Goal: Find specific page/section: Find specific page/section

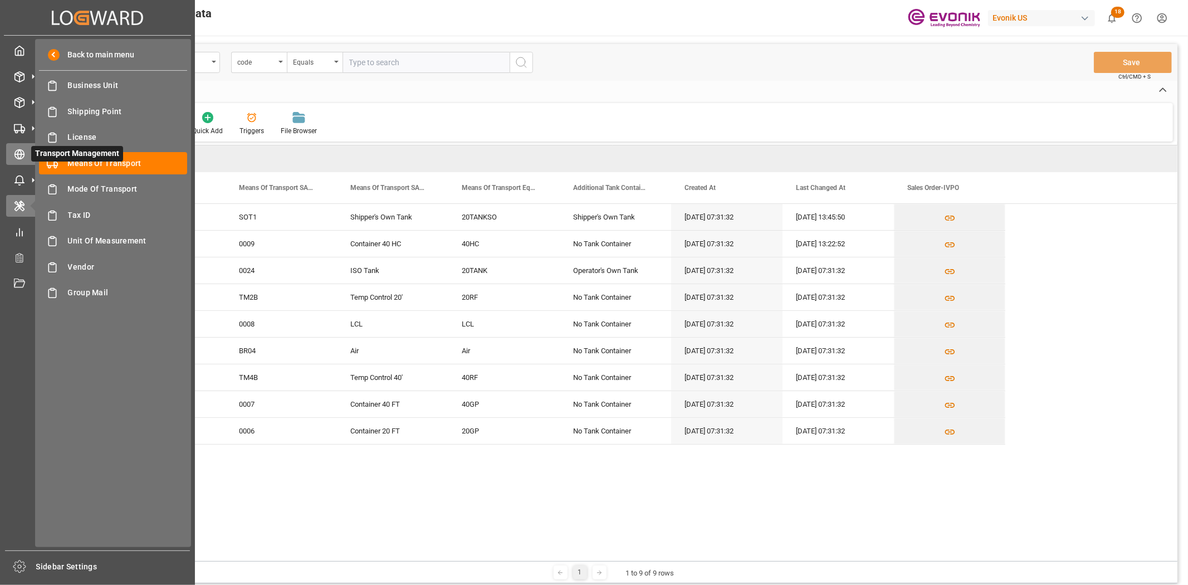
click at [27, 149] on icon at bounding box center [33, 154] width 12 height 12
click at [24, 149] on icon at bounding box center [19, 154] width 11 height 11
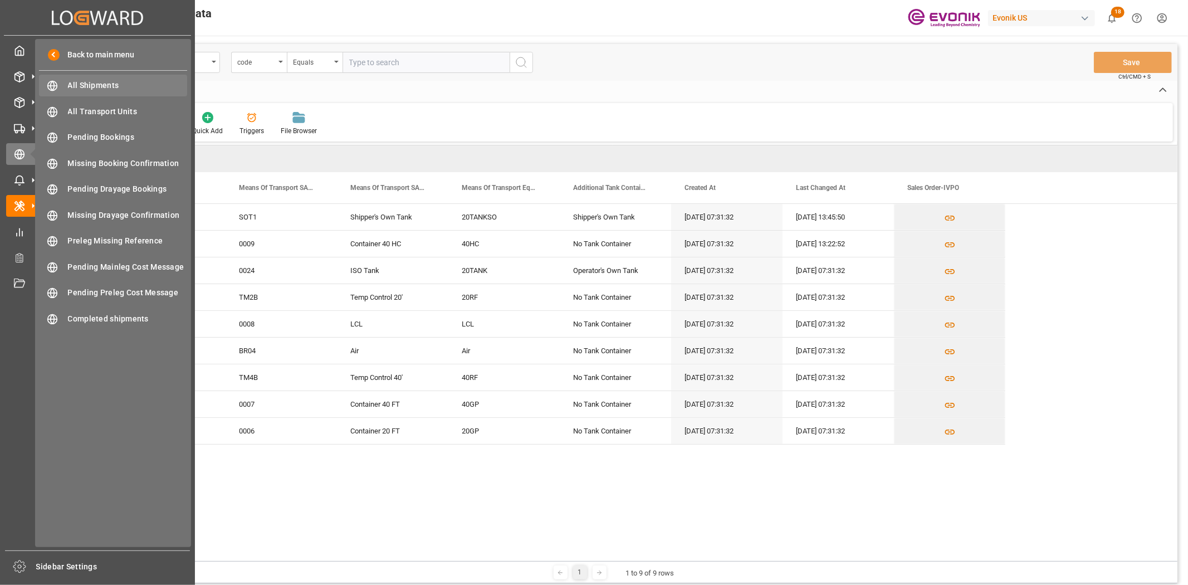
click at [82, 80] on span "All Shipments" at bounding box center [128, 86] width 120 height 12
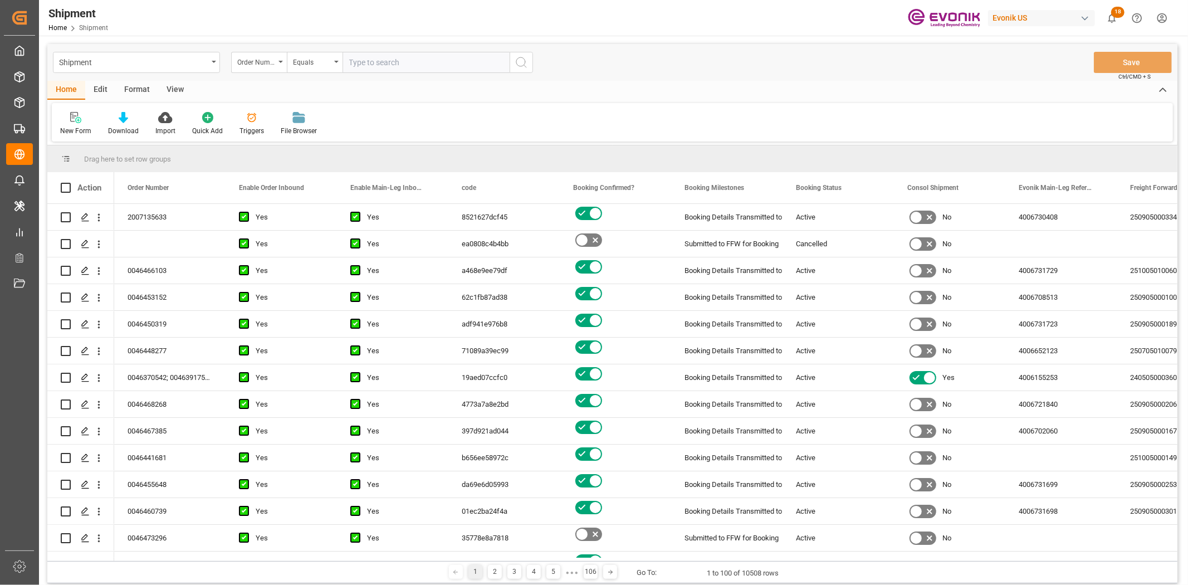
click at [100, 91] on div "Edit" at bounding box center [100, 90] width 31 height 19
click at [204, 122] on div at bounding box center [190, 117] width 42 height 12
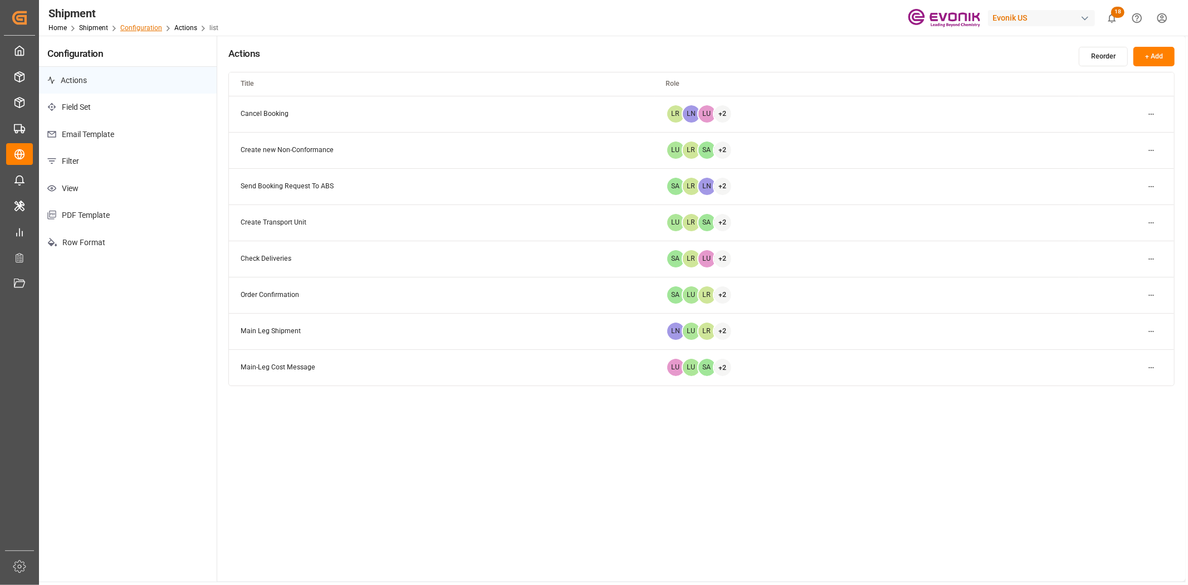
click at [154, 24] on link "Configuration" at bounding box center [141, 28] width 42 height 8
click at [100, 25] on link "Shipment" at bounding box center [93, 28] width 29 height 8
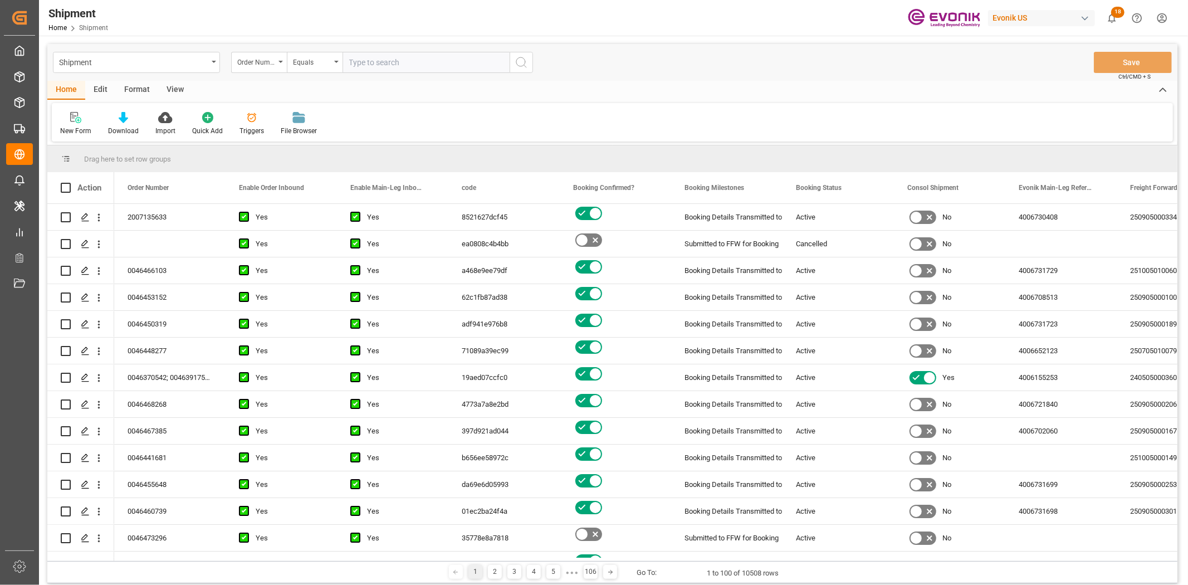
click at [102, 94] on div "Edit" at bounding box center [100, 90] width 31 height 19
click at [204, 119] on div at bounding box center [190, 117] width 42 height 12
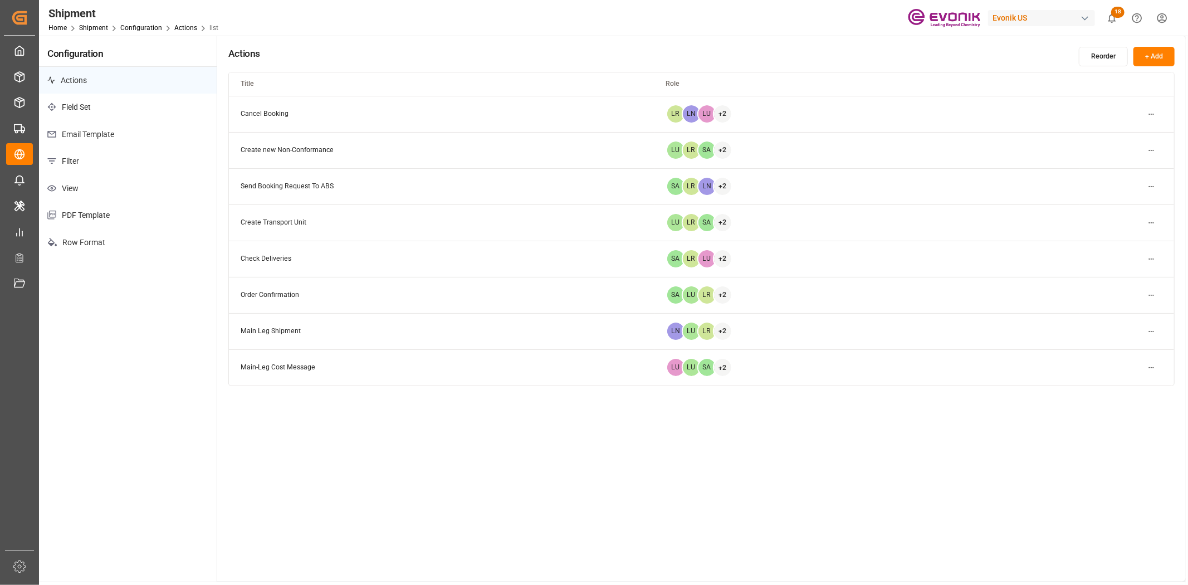
click at [148, 32] on div "Home Shipment Configuration Actions list" at bounding box center [133, 28] width 170 height 12
click at [147, 31] on link "Configuration" at bounding box center [141, 28] width 42 height 8
click at [99, 28] on link "Shipment" at bounding box center [93, 28] width 29 height 8
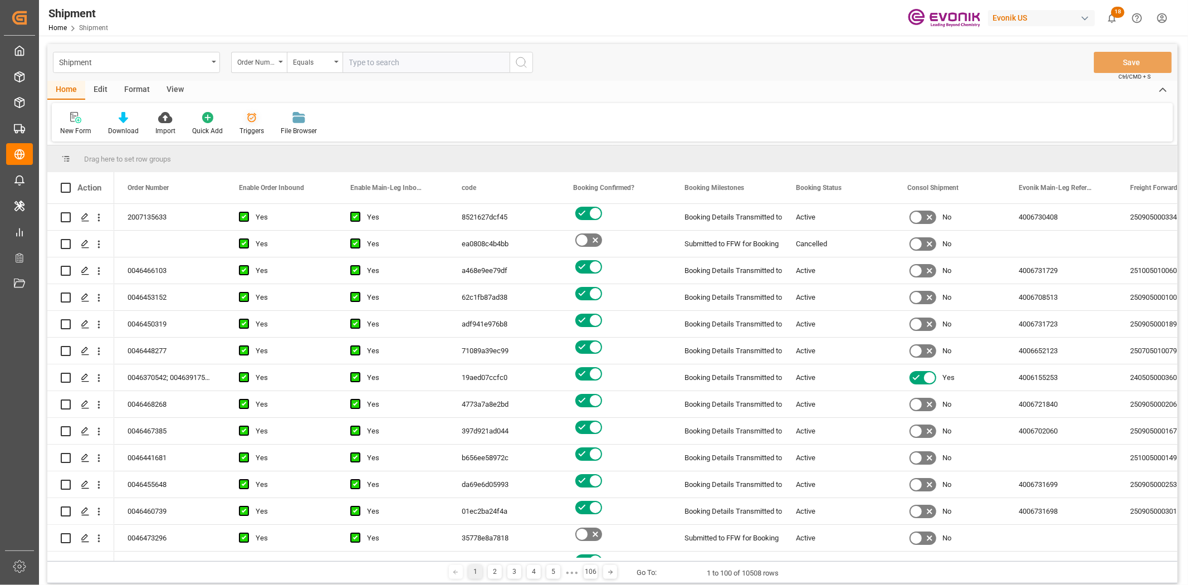
click at [258, 122] on div at bounding box center [251, 117] width 24 height 12
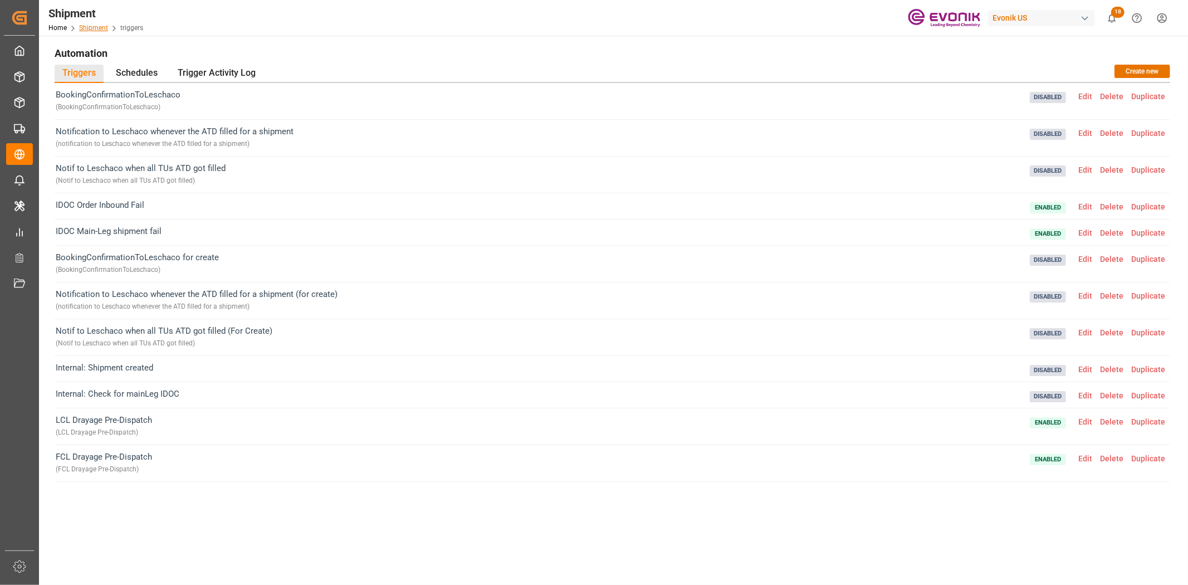
click at [87, 28] on link "Shipment" at bounding box center [93, 28] width 29 height 8
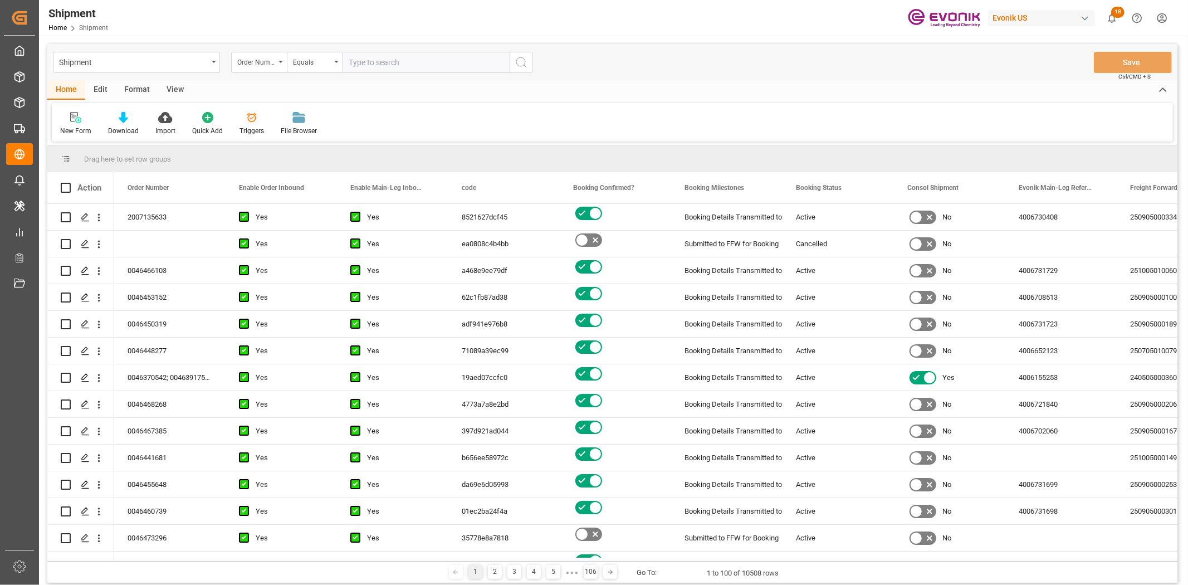
click at [241, 121] on div at bounding box center [251, 117] width 24 height 12
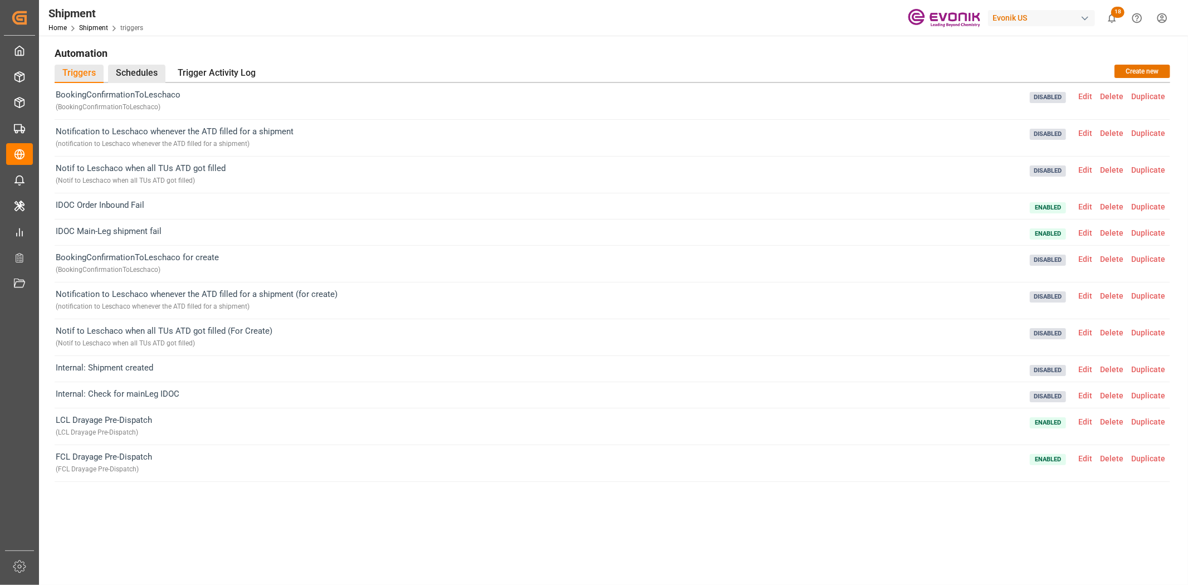
click at [128, 70] on div "Schedules" at bounding box center [136, 74] width 57 height 18
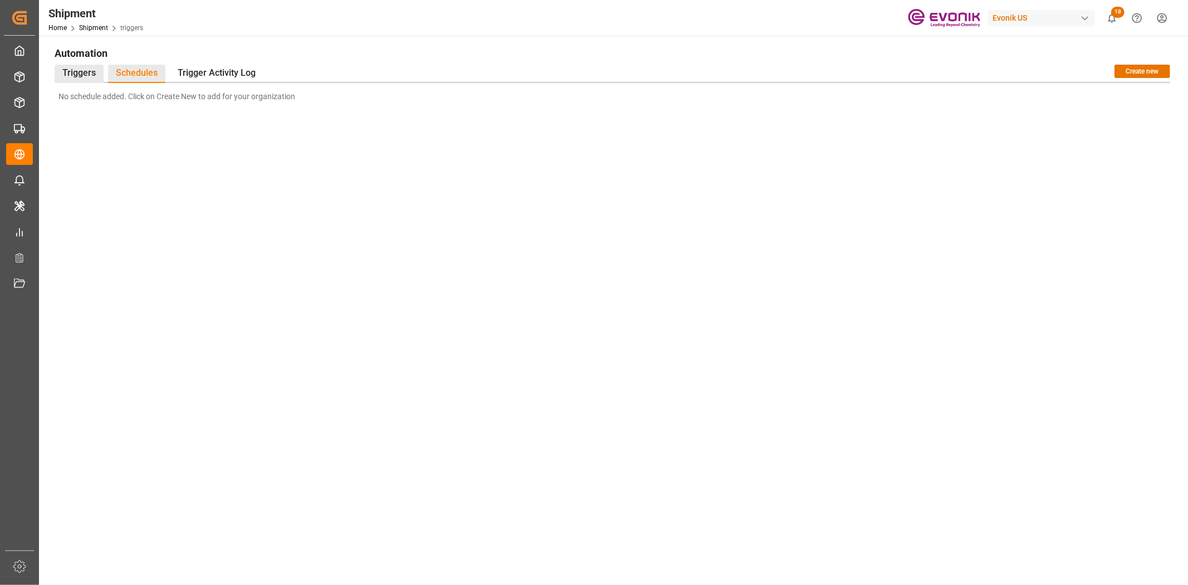
click at [95, 71] on div "Triggers" at bounding box center [79, 74] width 49 height 18
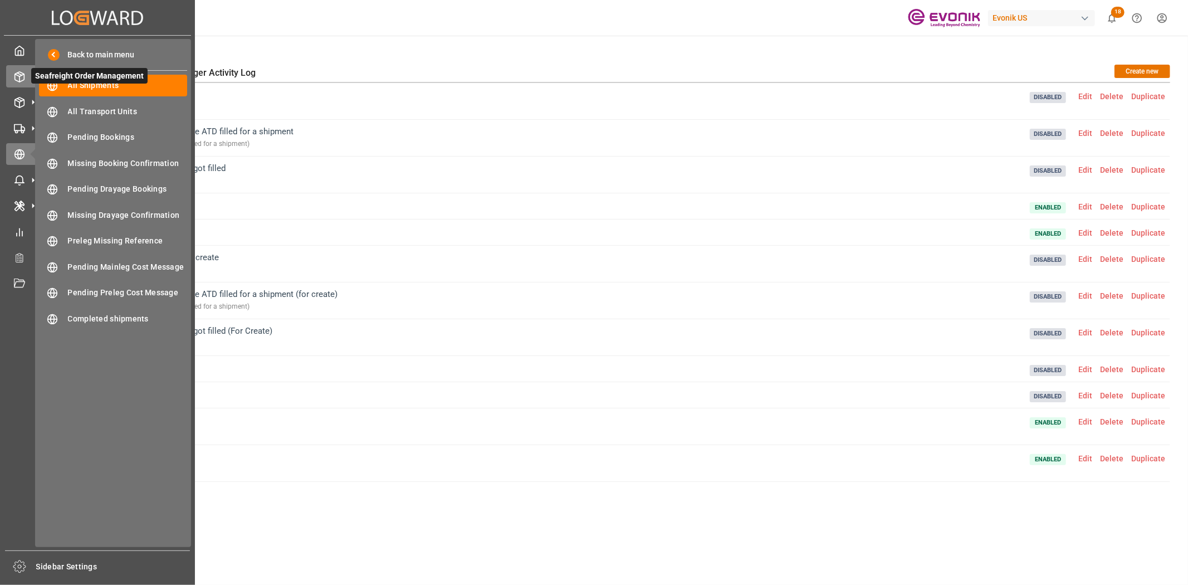
click at [9, 78] on div at bounding box center [15, 77] width 19 height 12
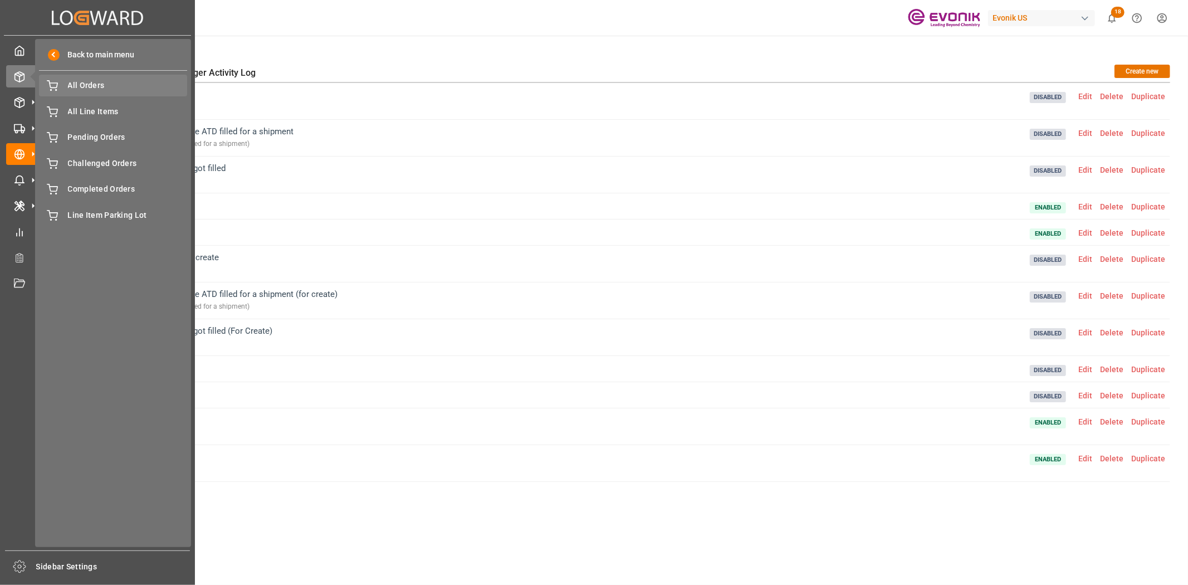
click at [109, 87] on span "All Orders" at bounding box center [128, 86] width 120 height 12
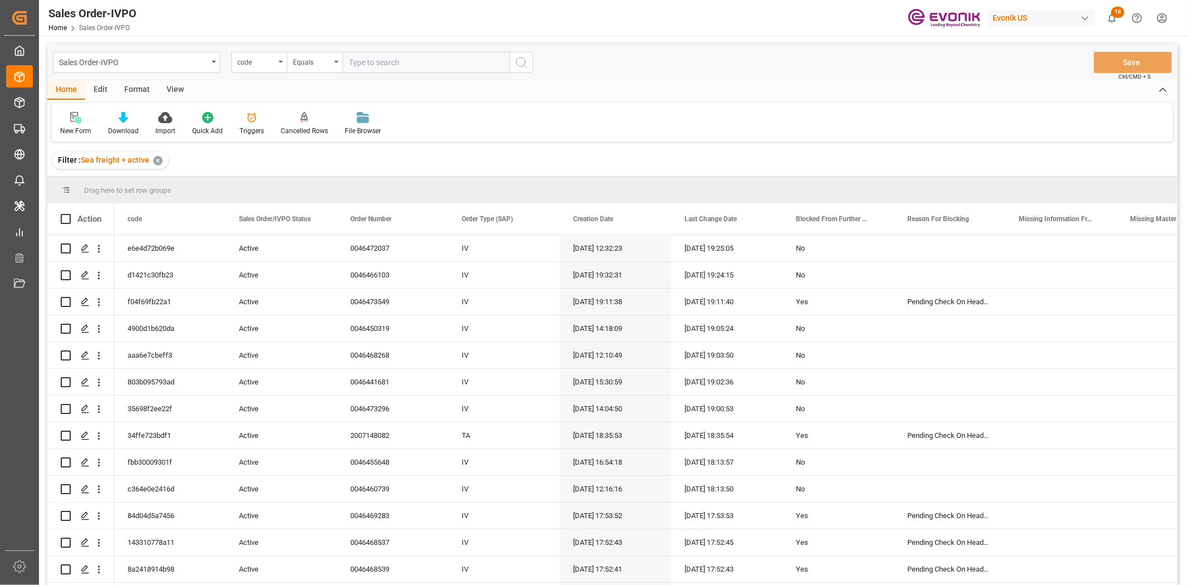
click at [97, 87] on div "Edit" at bounding box center [100, 90] width 31 height 19
click at [190, 129] on div "Configuration" at bounding box center [190, 131] width 42 height 10
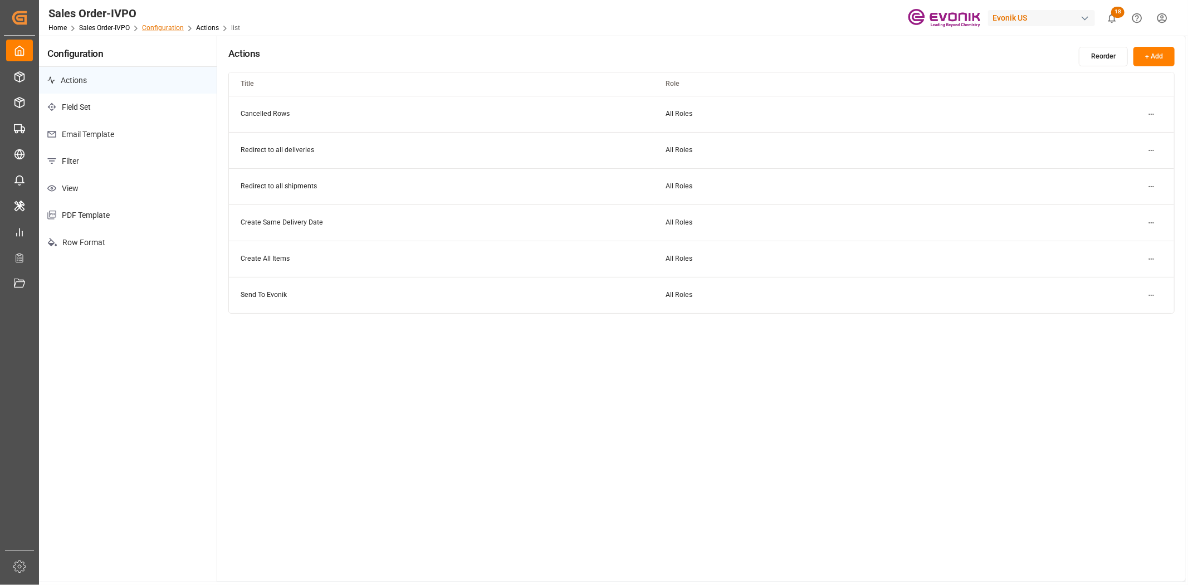
drag, startPoint x: 160, startPoint y: 17, endPoint x: 157, endPoint y: 28, distance: 11.5
click at [159, 24] on div "Sales Order-IVPO Home Sales Order-IVPO Configuration Actions list" at bounding box center [144, 18] width 199 height 36
click at [156, 30] on link "Configuration" at bounding box center [163, 28] width 42 height 8
click at [166, 26] on link "Configuration" at bounding box center [163, 28] width 42 height 8
click at [110, 28] on link "Sales Order-IVPO" at bounding box center [104, 28] width 51 height 8
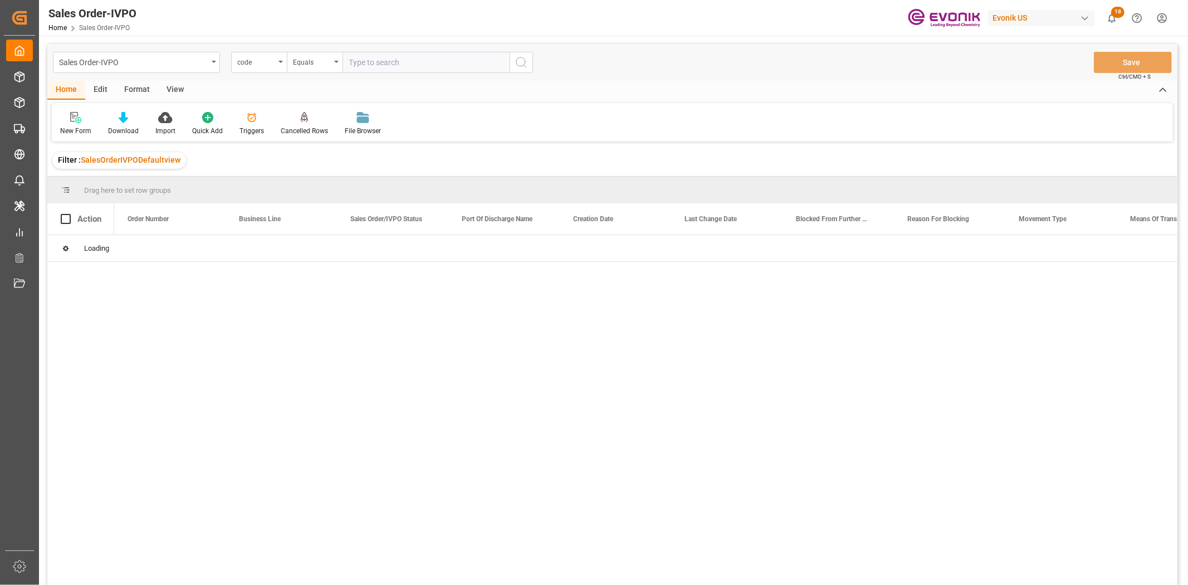
click at [248, 124] on div "Triggers" at bounding box center [251, 123] width 41 height 24
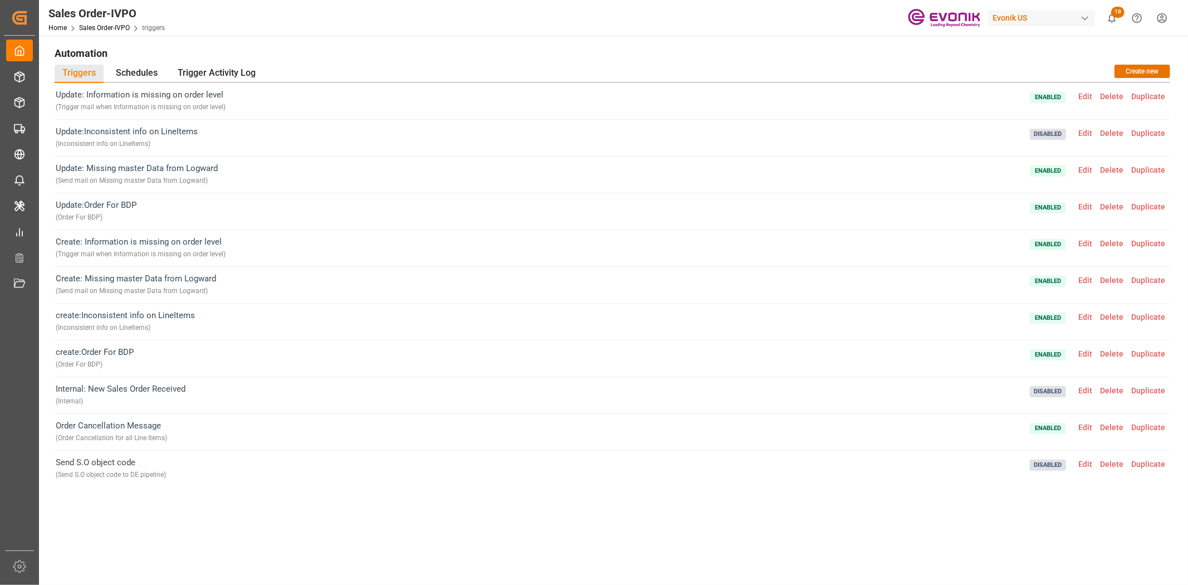
scroll to position [76, 0]
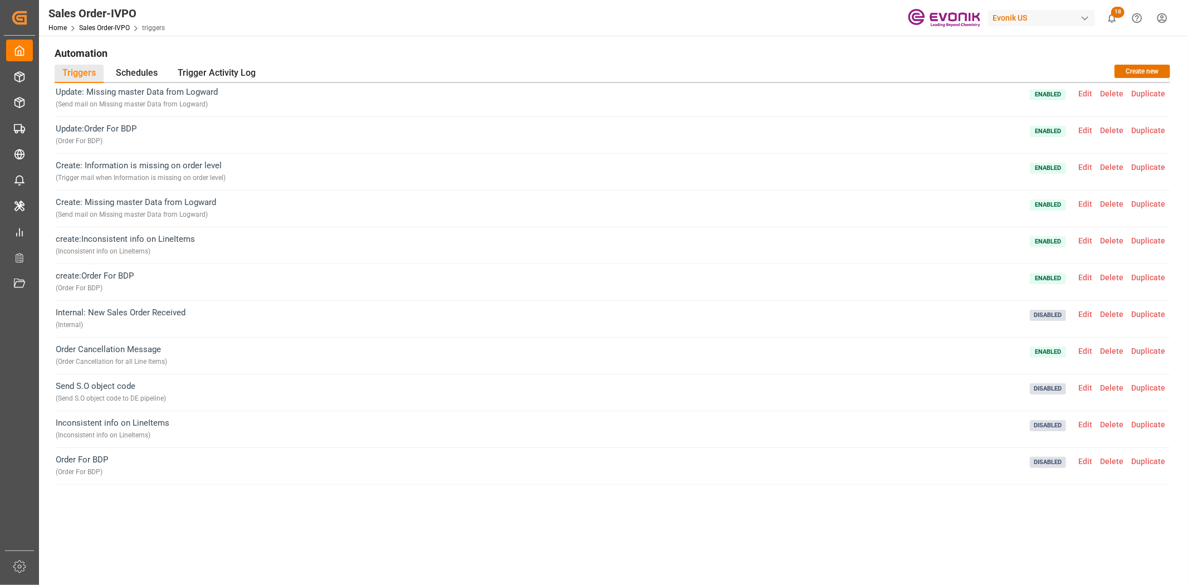
click at [1084, 349] on span "Edit" at bounding box center [1085, 350] width 22 height 9
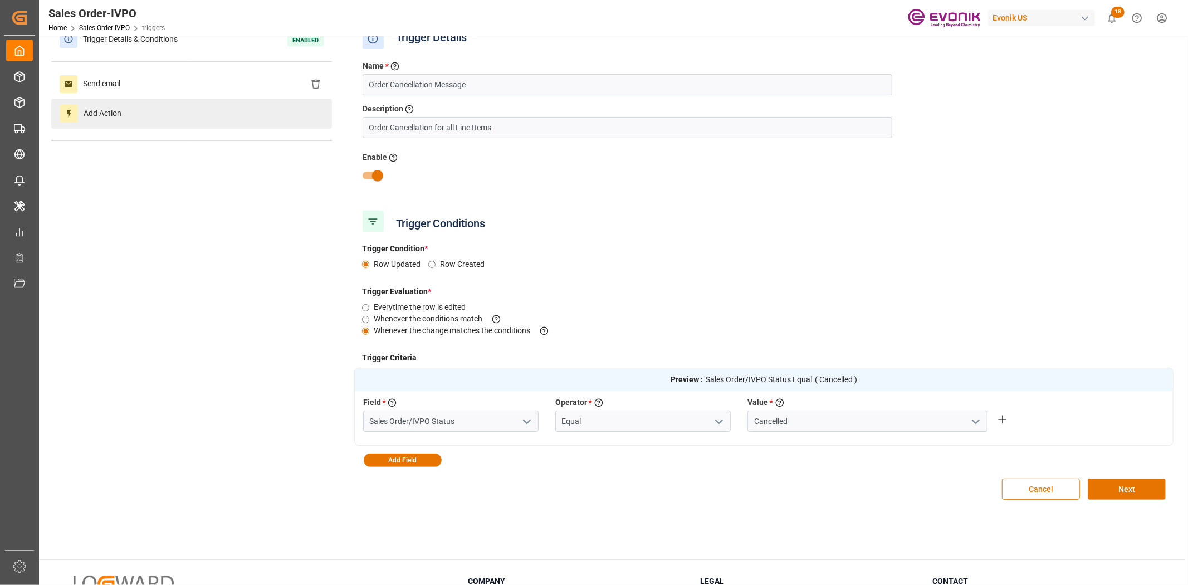
scroll to position [1, 0]
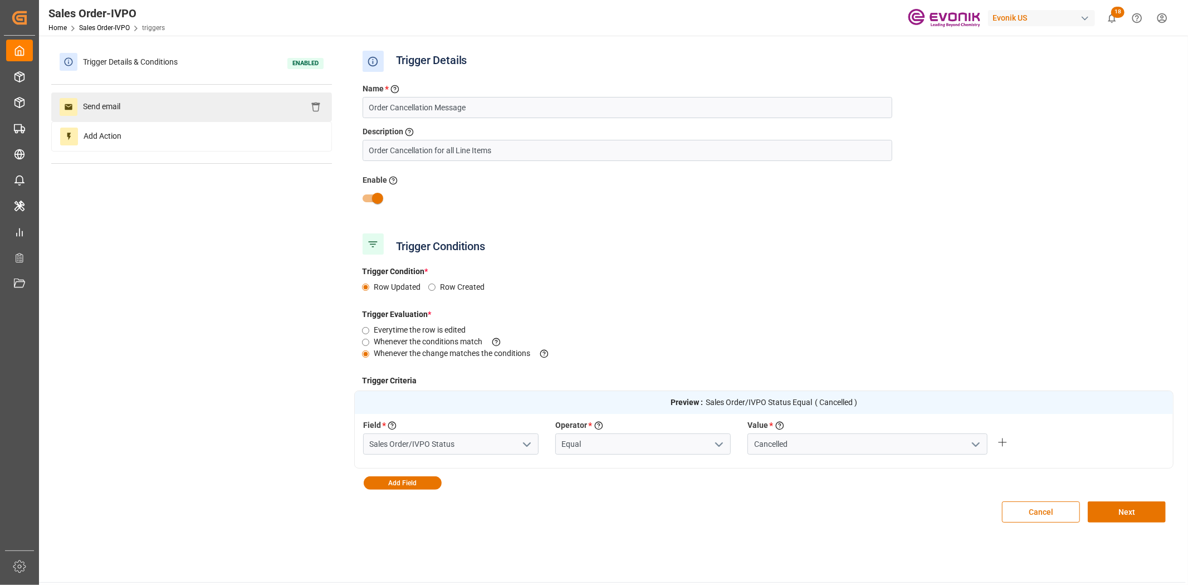
click at [120, 105] on span "Send email" at bounding box center [101, 107] width 48 height 18
